Goal: Find specific page/section: Find specific page/section

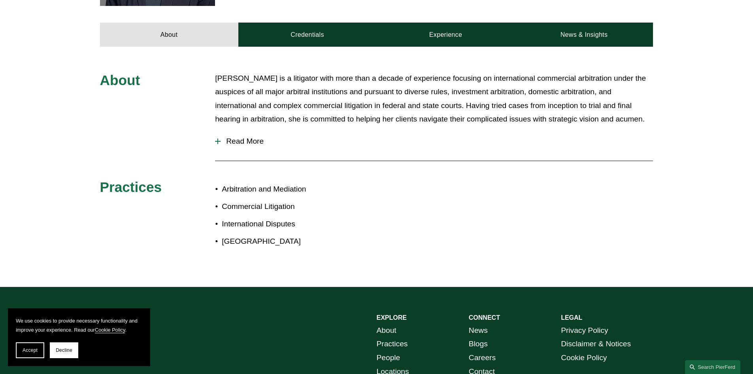
scroll to position [425, 0]
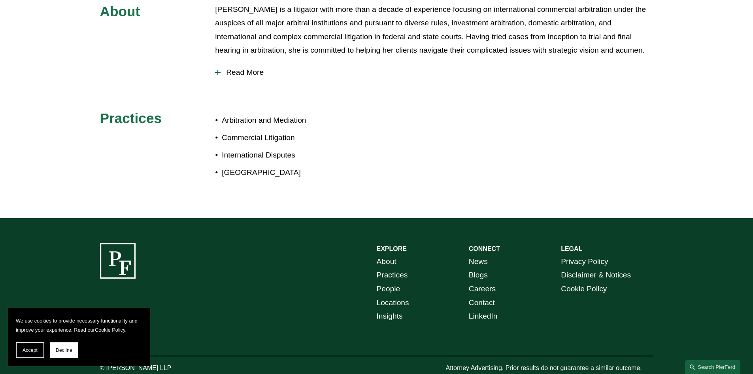
click at [246, 68] on span "Read More" at bounding box center [437, 72] width 433 height 9
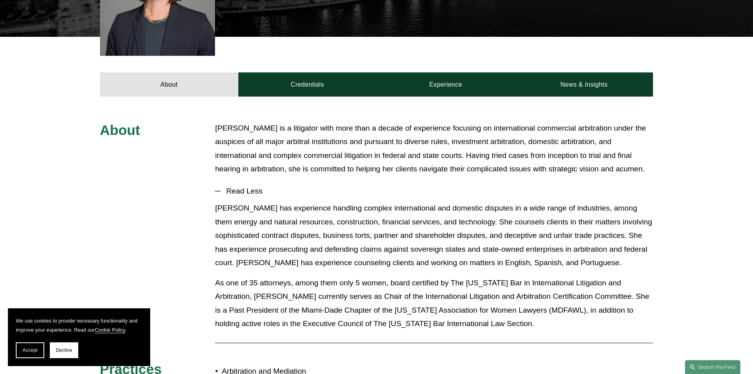
scroll to position [267, 0]
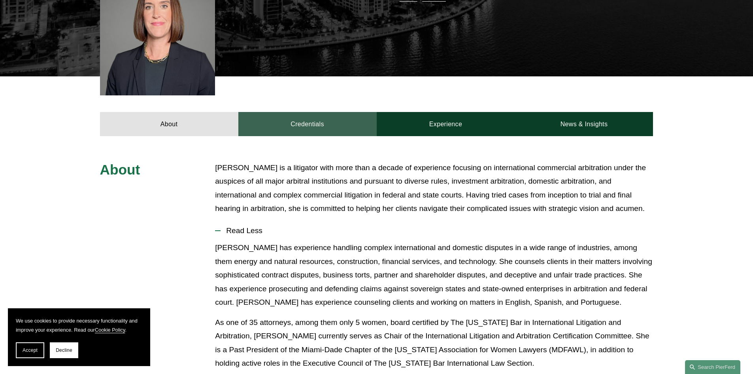
click at [302, 112] on link "Credentials" at bounding box center [307, 124] width 138 height 24
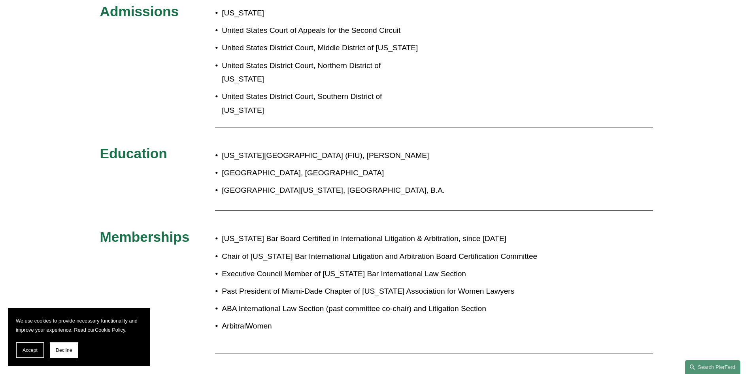
scroll to position [227, 0]
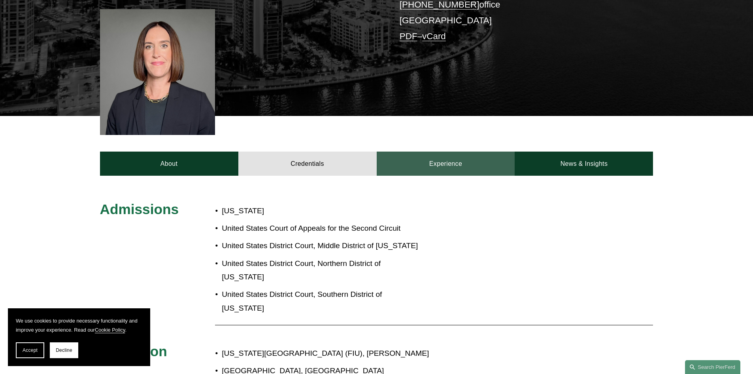
click at [452, 151] on link "Experience" at bounding box center [446, 163] width 138 height 24
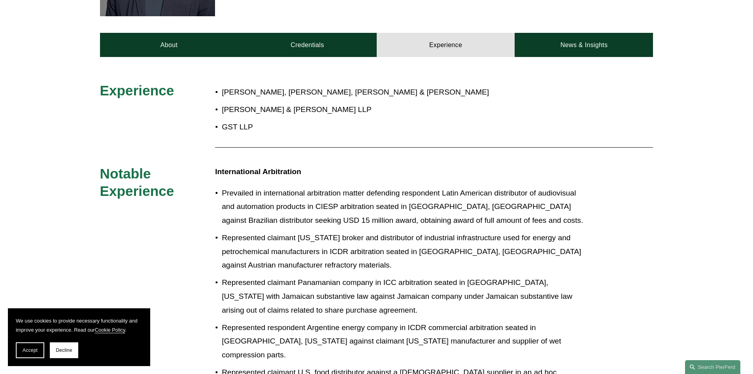
scroll to position [306, 0]
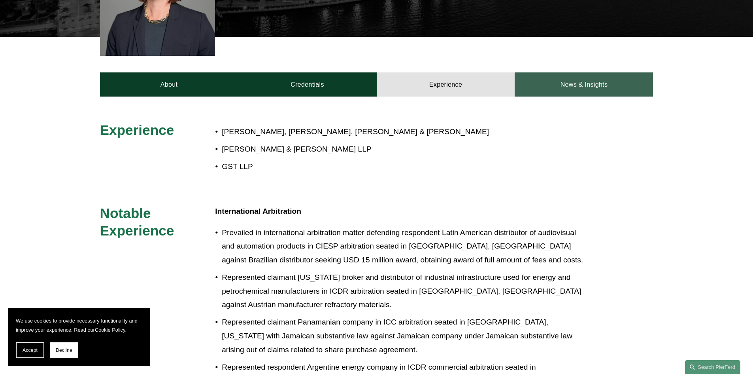
click at [622, 72] on link "News & Insights" at bounding box center [584, 84] width 138 height 24
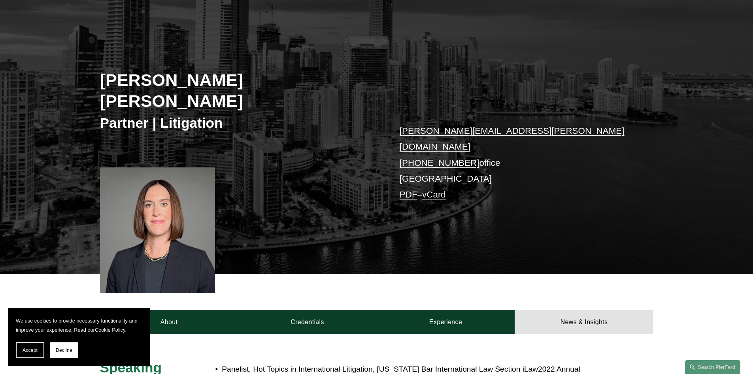
scroll to position [0, 0]
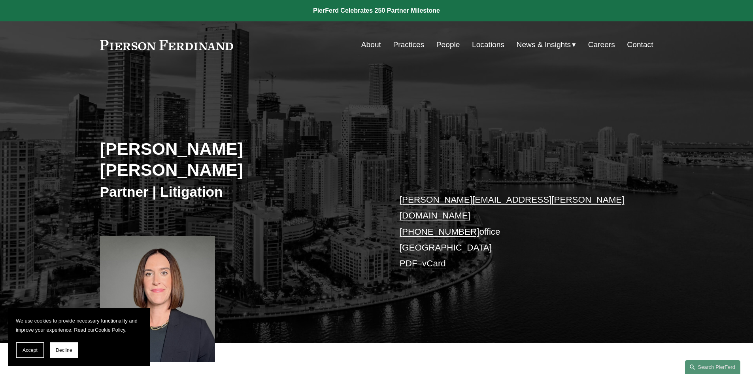
click at [484, 43] on link "Locations" at bounding box center [488, 44] width 32 height 15
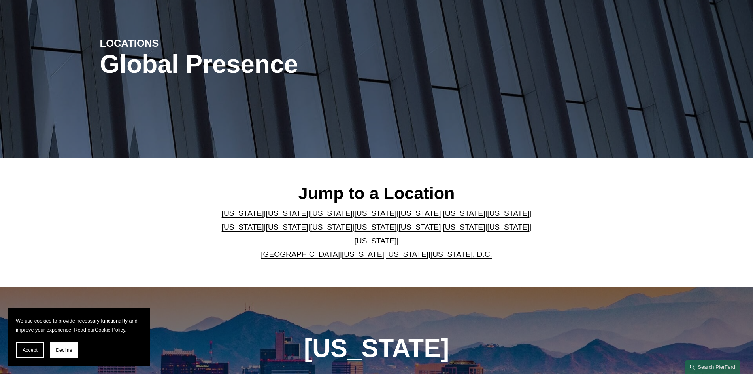
scroll to position [158, 0]
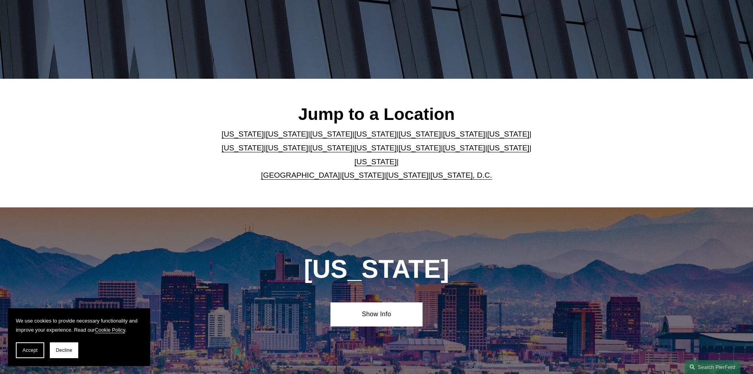
click at [399, 138] on link "[US_STATE]" at bounding box center [420, 134] width 42 height 8
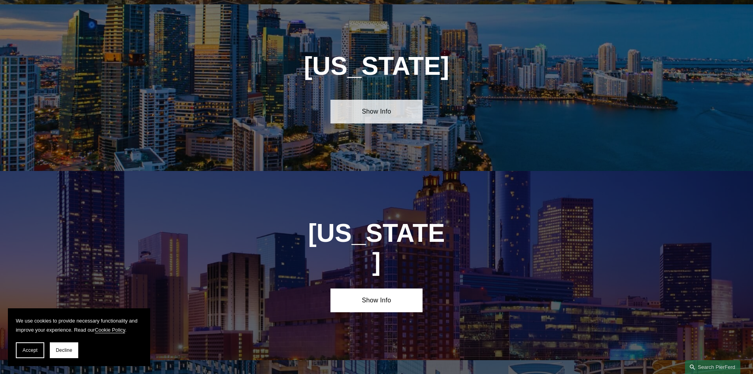
click at [380, 113] on link "Show Info" at bounding box center [377, 112] width 92 height 24
